Goal: Information Seeking & Learning: Learn about a topic

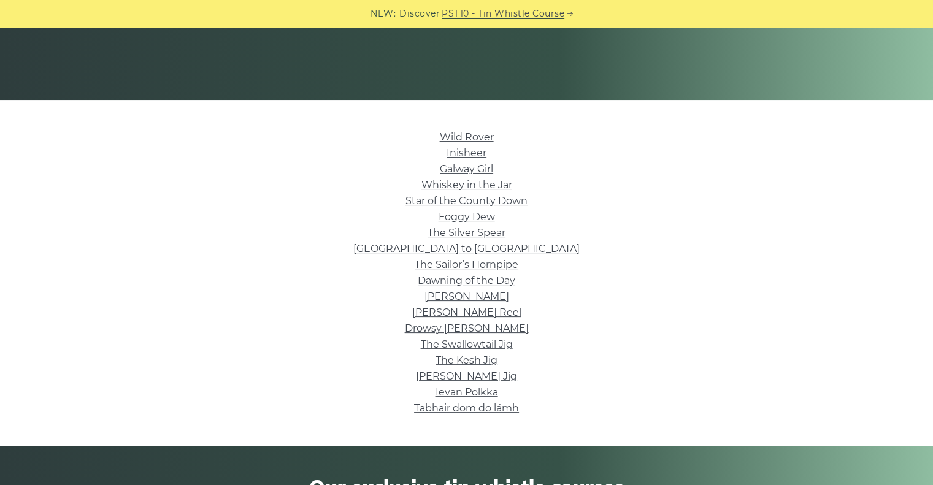
scroll to position [223, 0]
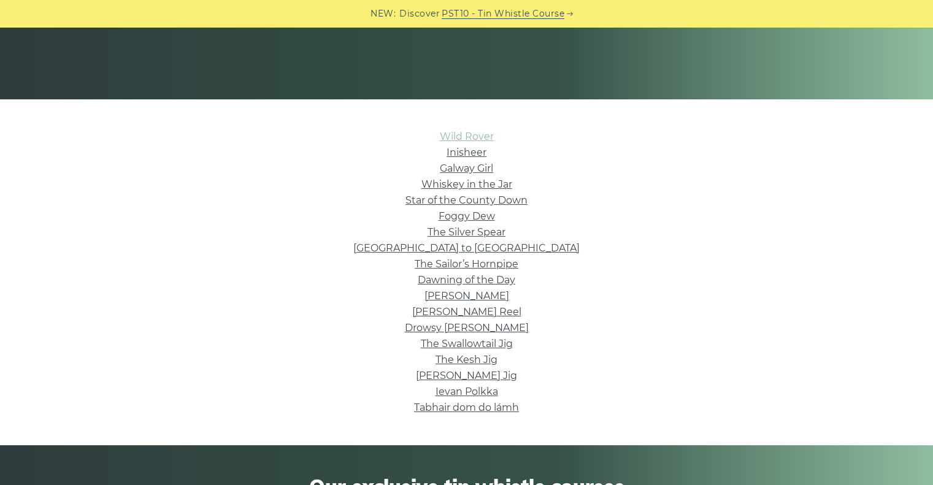
click at [449, 134] on link "Wild Rover" at bounding box center [467, 137] width 54 height 12
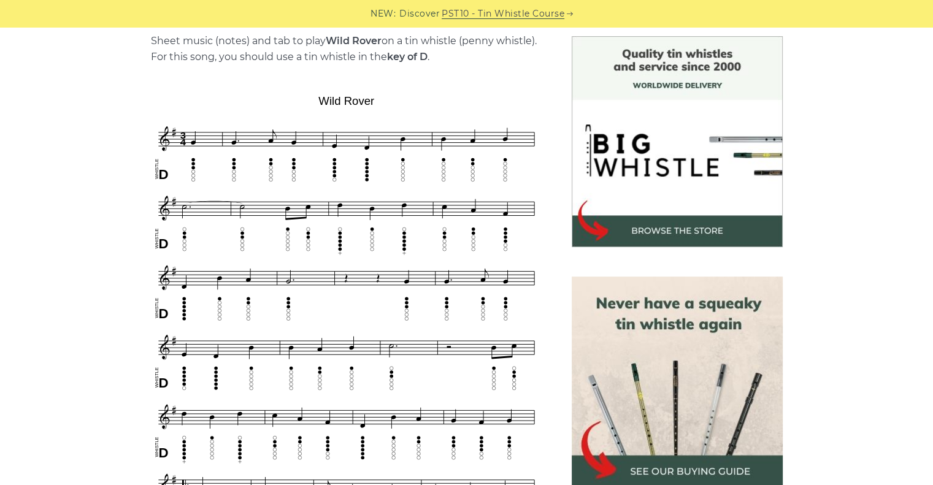
scroll to position [200, 0]
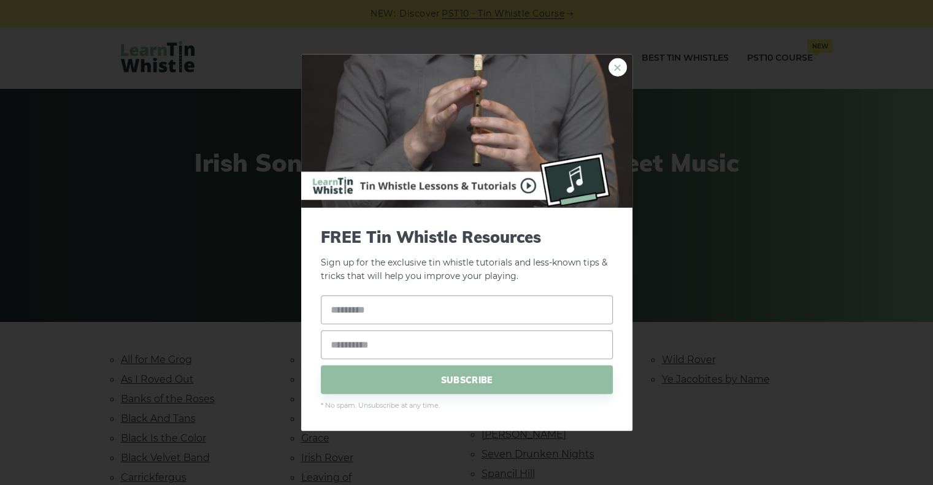
click at [617, 66] on link "×" at bounding box center [617, 67] width 18 height 18
